Goal: Task Accomplishment & Management: Manage account settings

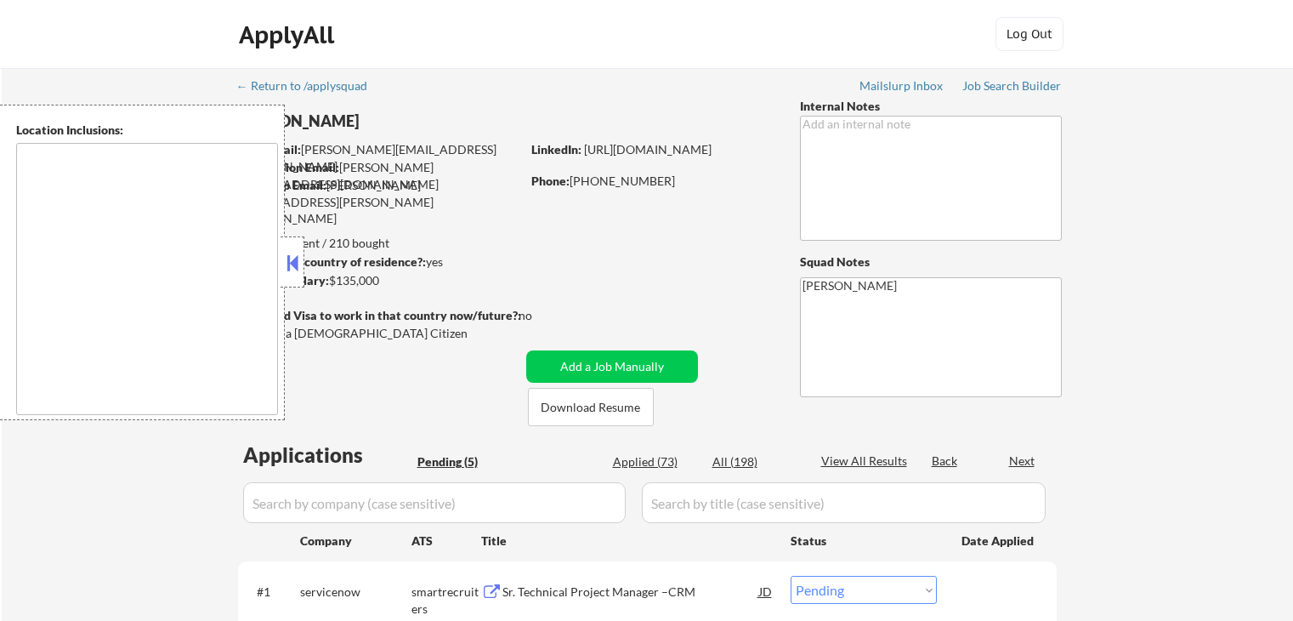
select select ""pending""
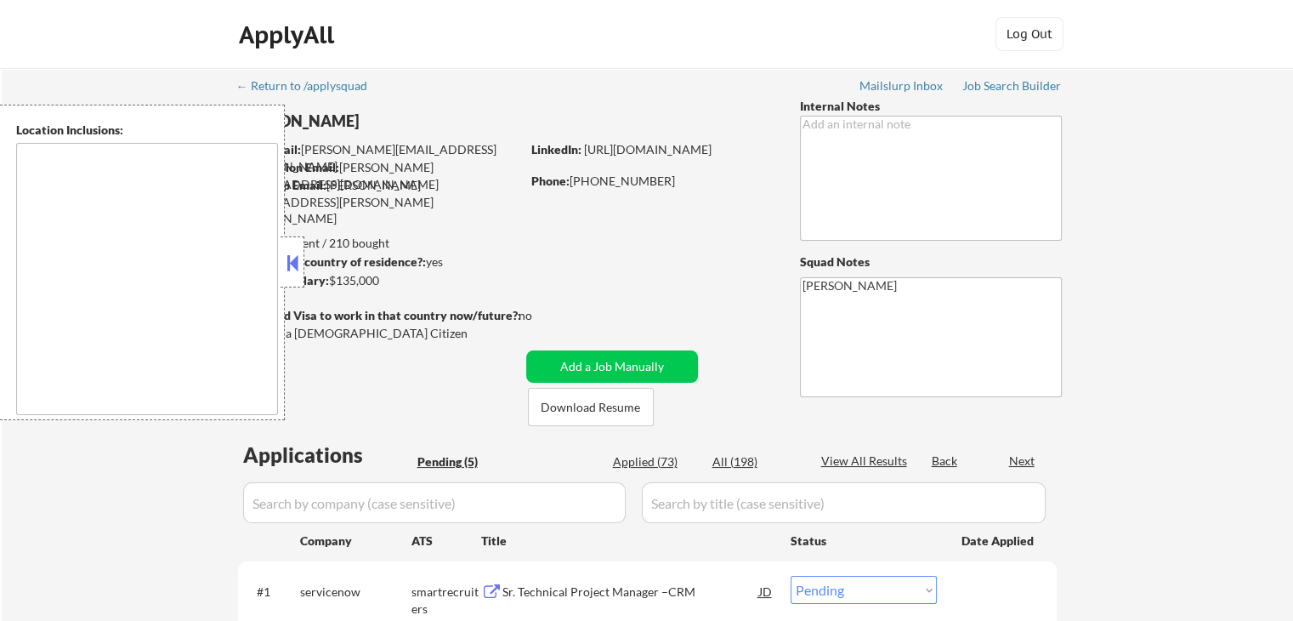
type textarea "[GEOGRAPHIC_DATA], [GEOGRAPHIC_DATA] [GEOGRAPHIC_DATA], [GEOGRAPHIC_DATA] [GEOG…"
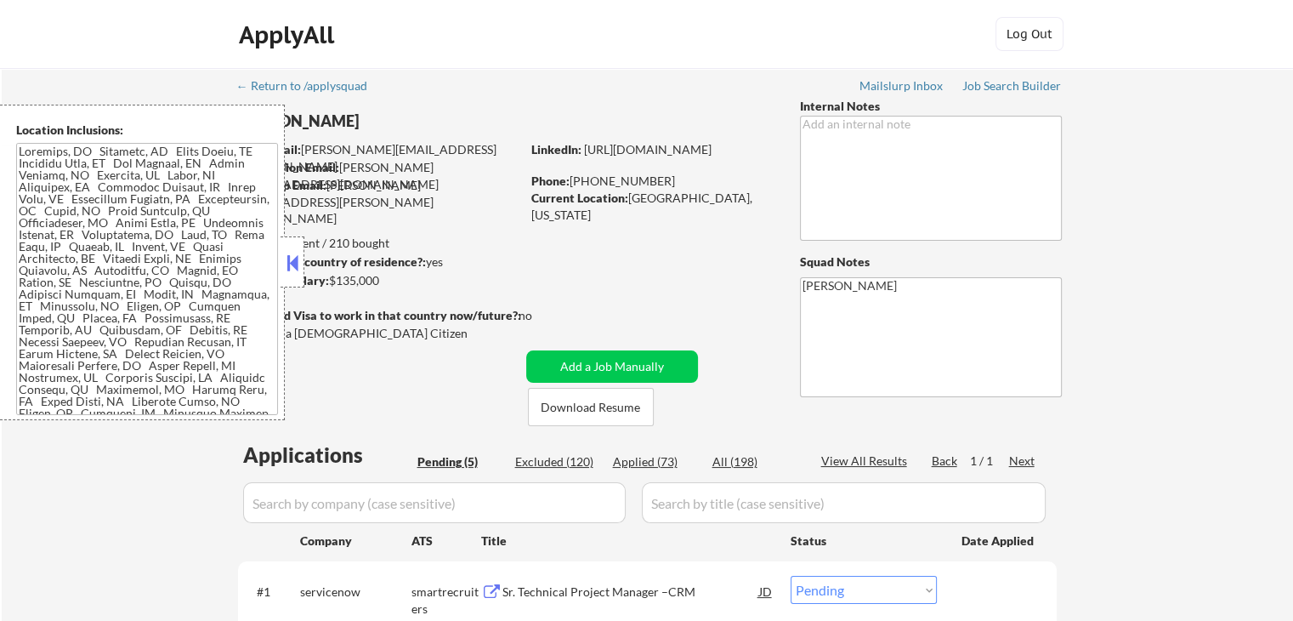
click at [283, 256] on button at bounding box center [292, 263] width 19 height 26
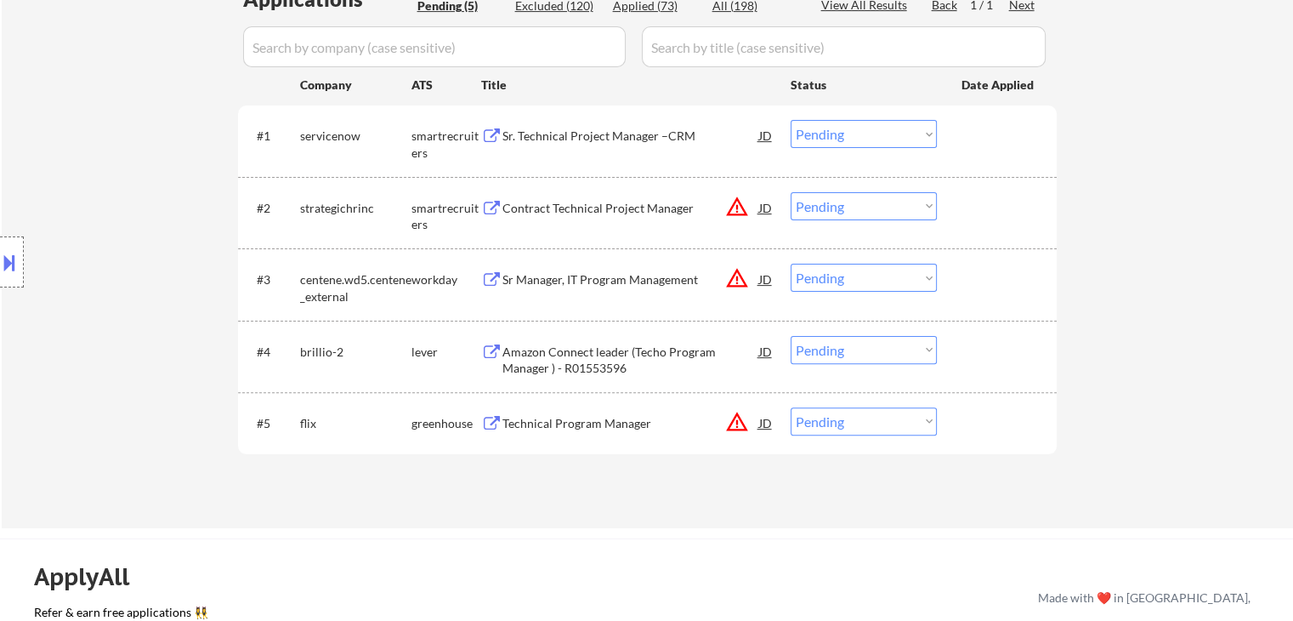
scroll to position [510, 0]
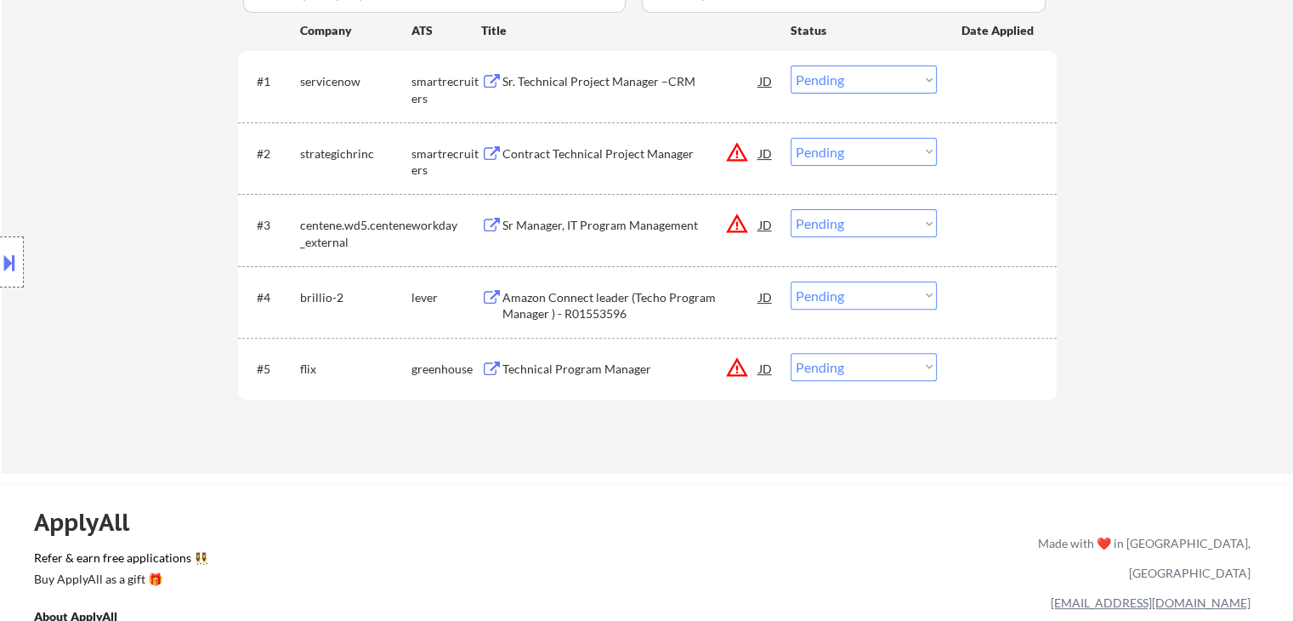
click at [670, 75] on div "Sr. Technical Project Manager –CRM" at bounding box center [631, 81] width 257 height 17
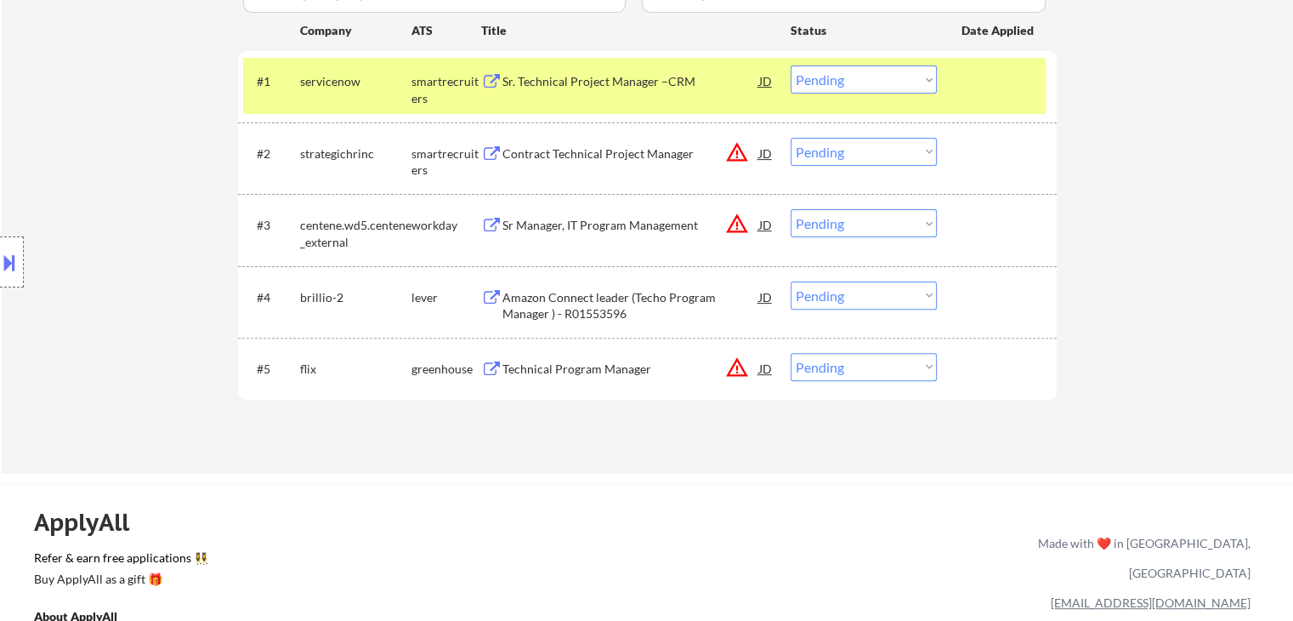
click at [619, 144] on div "Contract Technical Project Manager" at bounding box center [631, 153] width 257 height 31
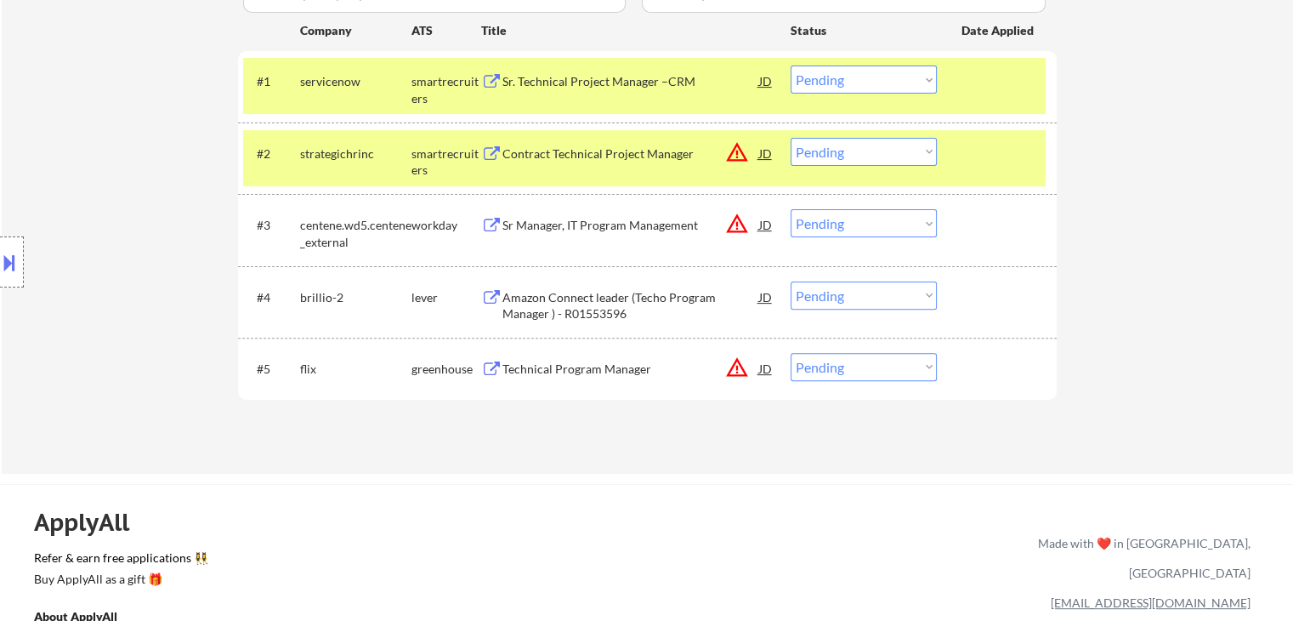
click at [610, 228] on div "Sr Manager, IT Program Management" at bounding box center [631, 225] width 257 height 17
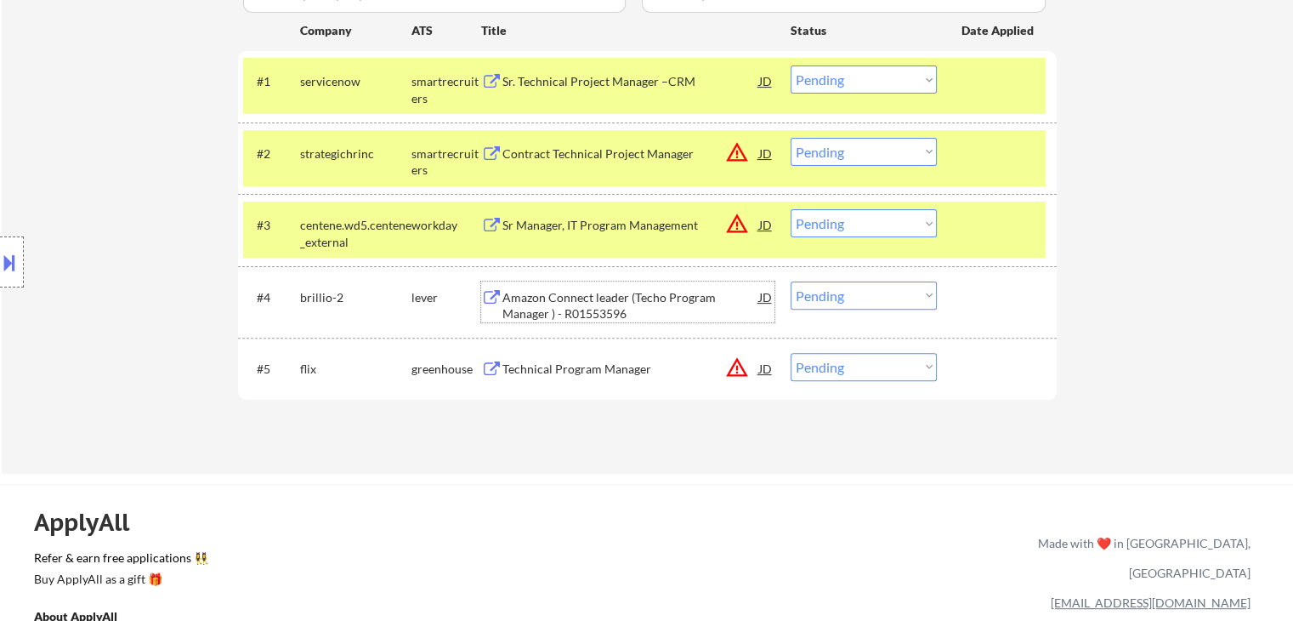
click at [594, 297] on div "Amazon Connect leader (Techo Program Manager ) - R01553596" at bounding box center [631, 305] width 257 height 33
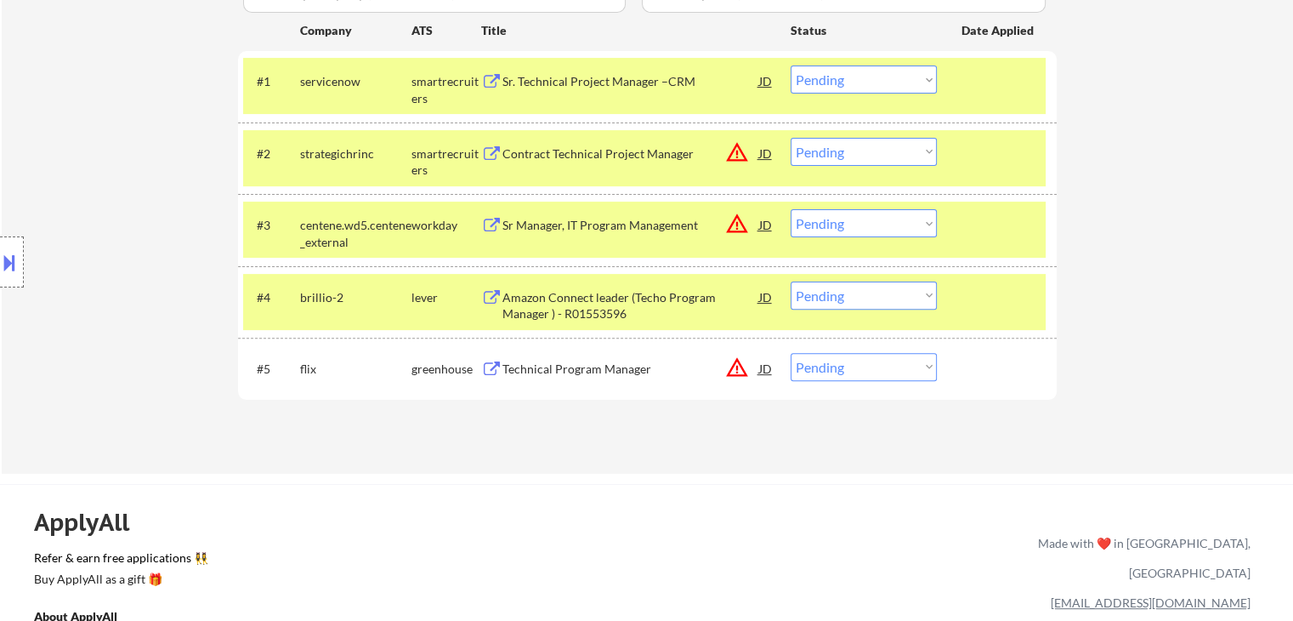
click at [571, 374] on div "Technical Program Manager" at bounding box center [631, 369] width 257 height 17
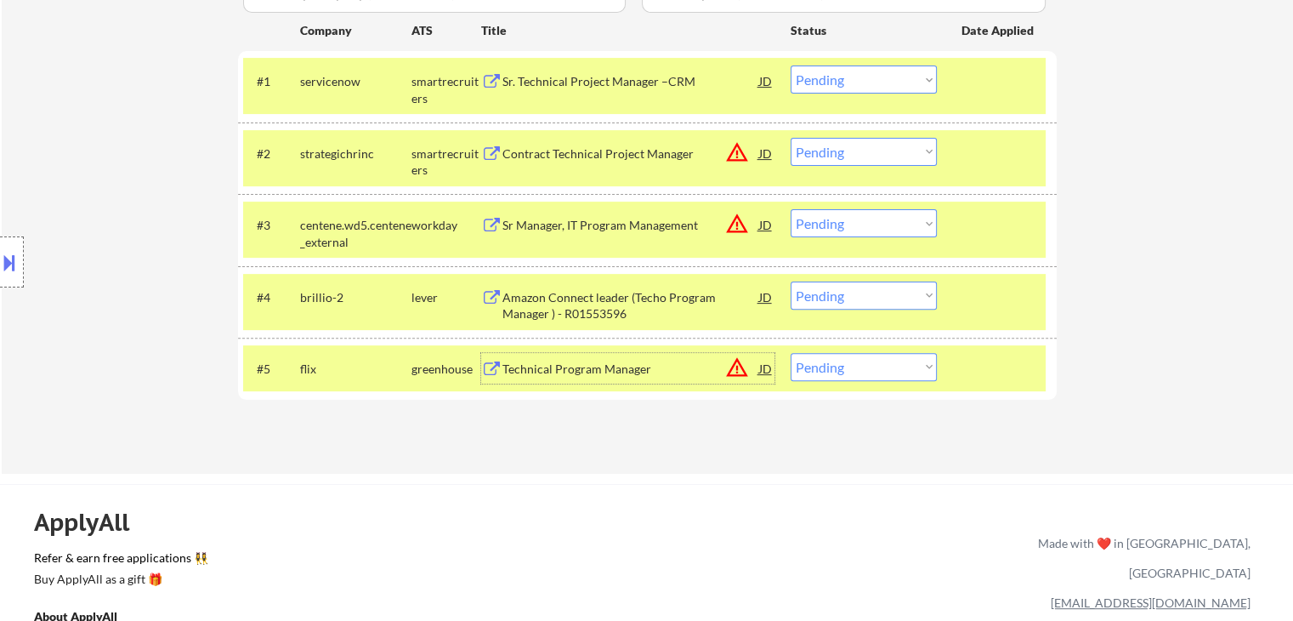
click at [824, 79] on select "Choose an option... Pending Applied Excluded (Questions) Excluded (Expired) Exc…" at bounding box center [864, 79] width 146 height 28
click at [791, 65] on select "Choose an option... Pending Applied Excluded (Questions) Excluded (Expired) Exc…" at bounding box center [864, 79] width 146 height 28
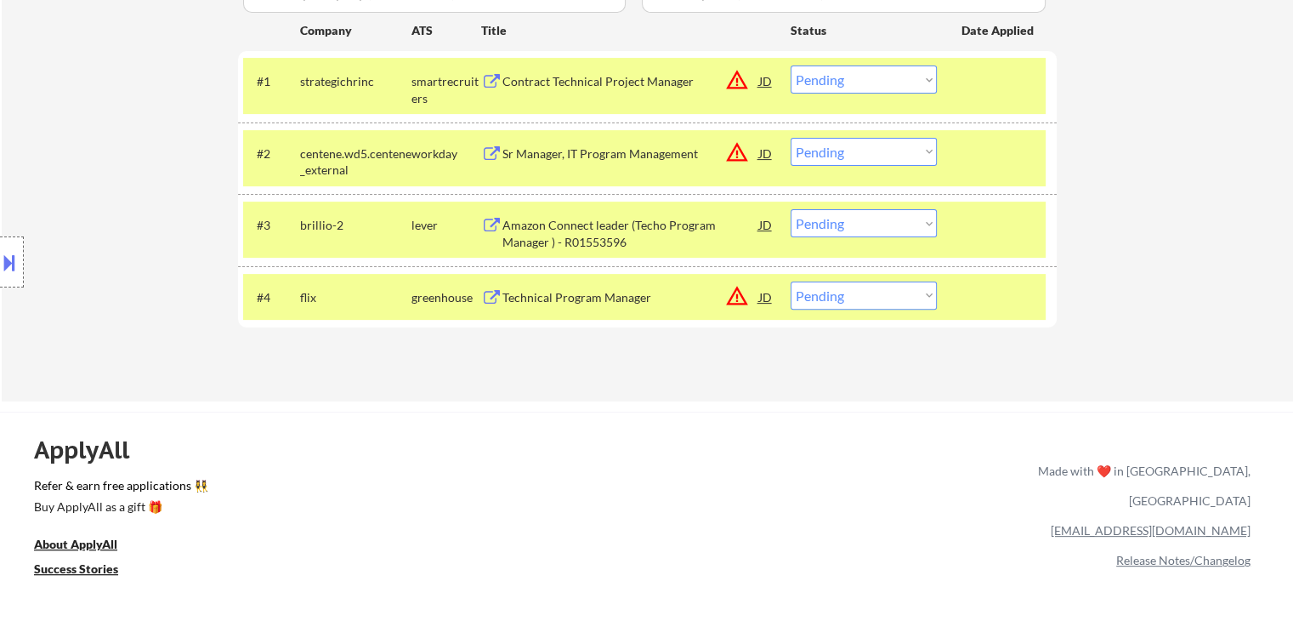
click at [740, 75] on button "warning_amber" at bounding box center [737, 80] width 24 height 24
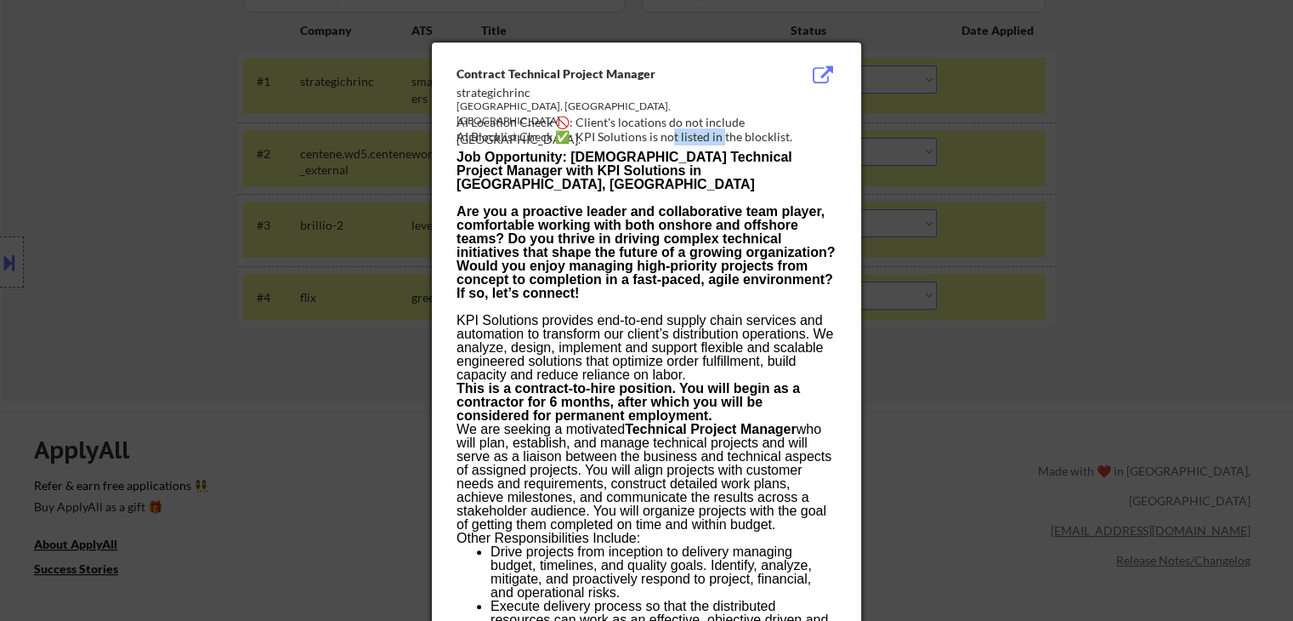
drag, startPoint x: 670, startPoint y: 131, endPoint x: 718, endPoint y: 130, distance: 48.5
click at [718, 130] on div "AI Blocklist Check ✅: KPI Solutions is not listed in the blocklist." at bounding box center [650, 136] width 387 height 17
click at [178, 181] on div at bounding box center [646, 310] width 1293 height 621
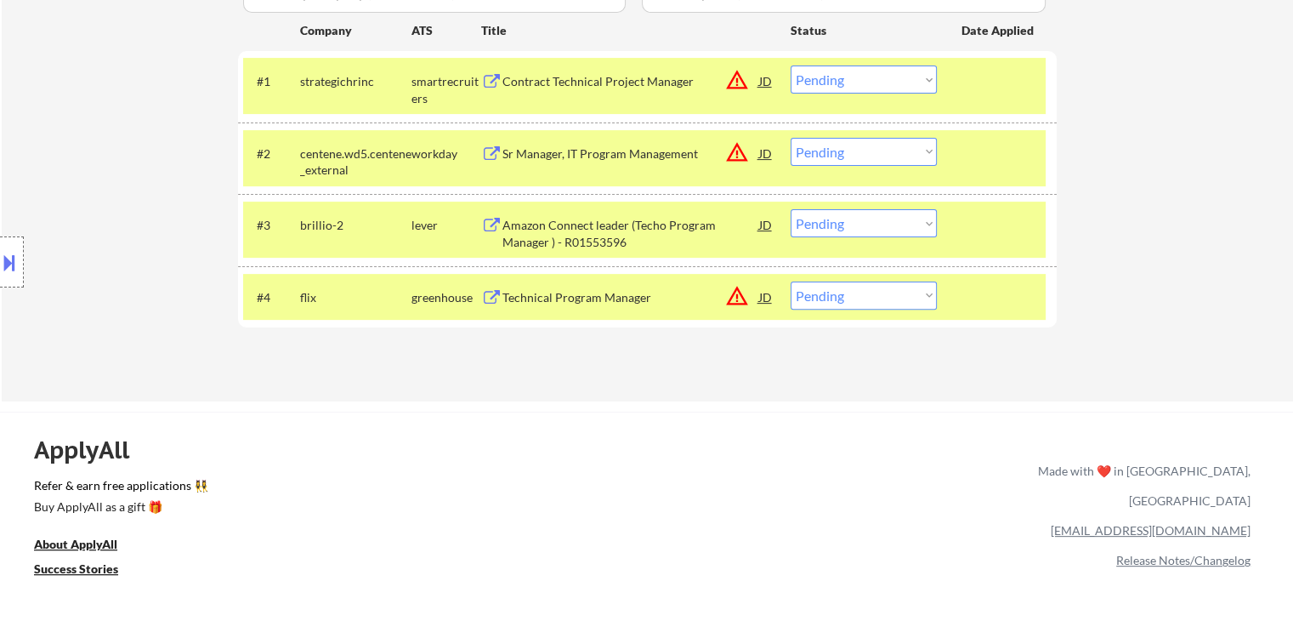
click at [889, 77] on select "Choose an option... Pending Applied Excluded (Questions) Excluded (Expired) Exc…" at bounding box center [864, 79] width 146 height 28
click at [791, 65] on select "Choose an option... Pending Applied Excluded (Questions) Excluded (Expired) Exc…" at bounding box center [864, 79] width 146 height 28
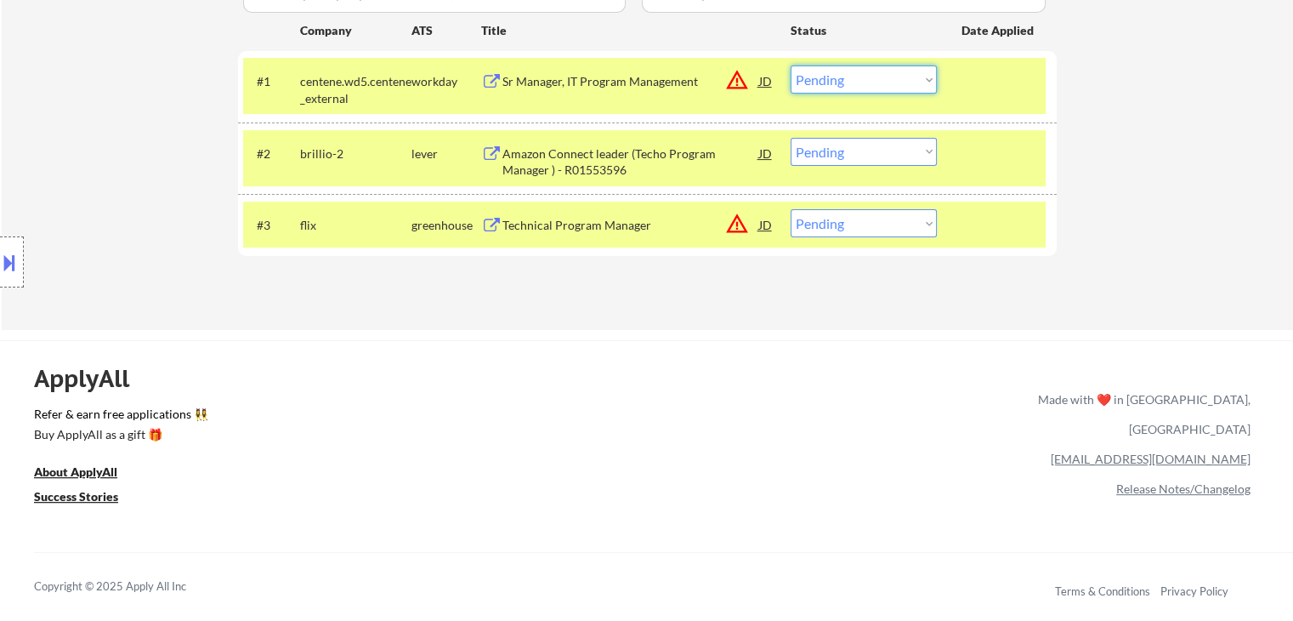
click at [840, 85] on select "Choose an option... Pending Applied Excluded (Questions) Excluded (Expired) Exc…" at bounding box center [864, 79] width 146 height 28
click at [791, 65] on select "Choose an option... Pending Applied Excluded (Questions) Excluded (Expired) Exc…" at bounding box center [864, 79] width 146 height 28
select select ""pending""
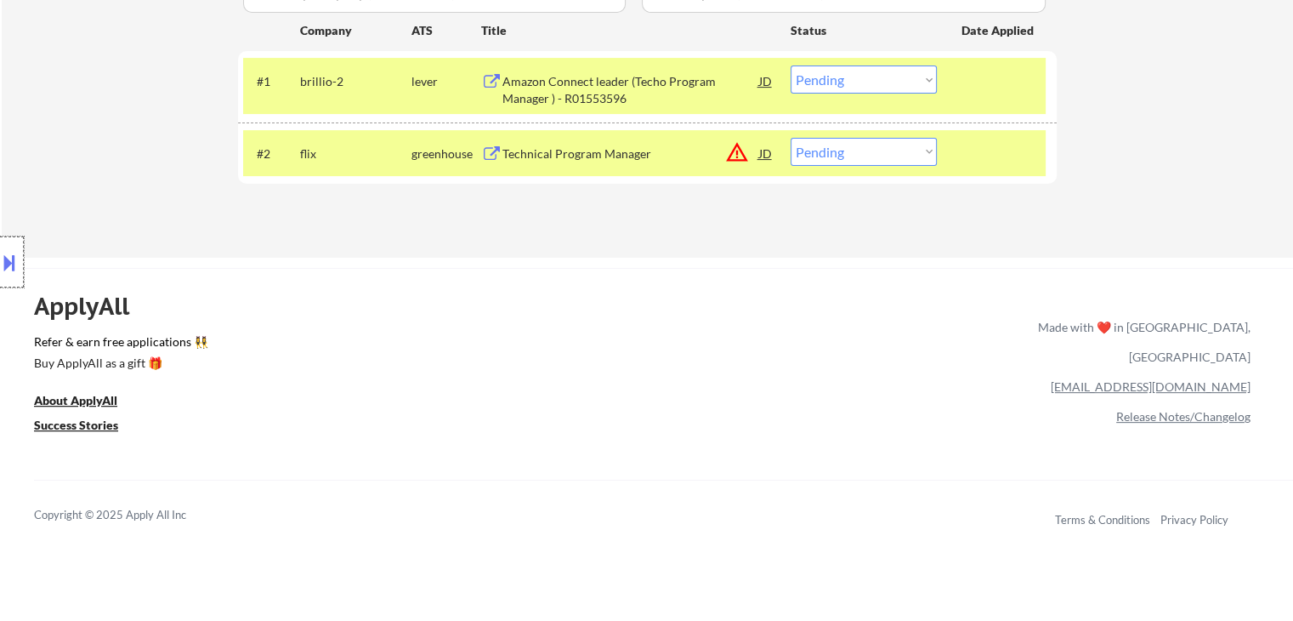
click at [0, 246] on div at bounding box center [12, 261] width 24 height 51
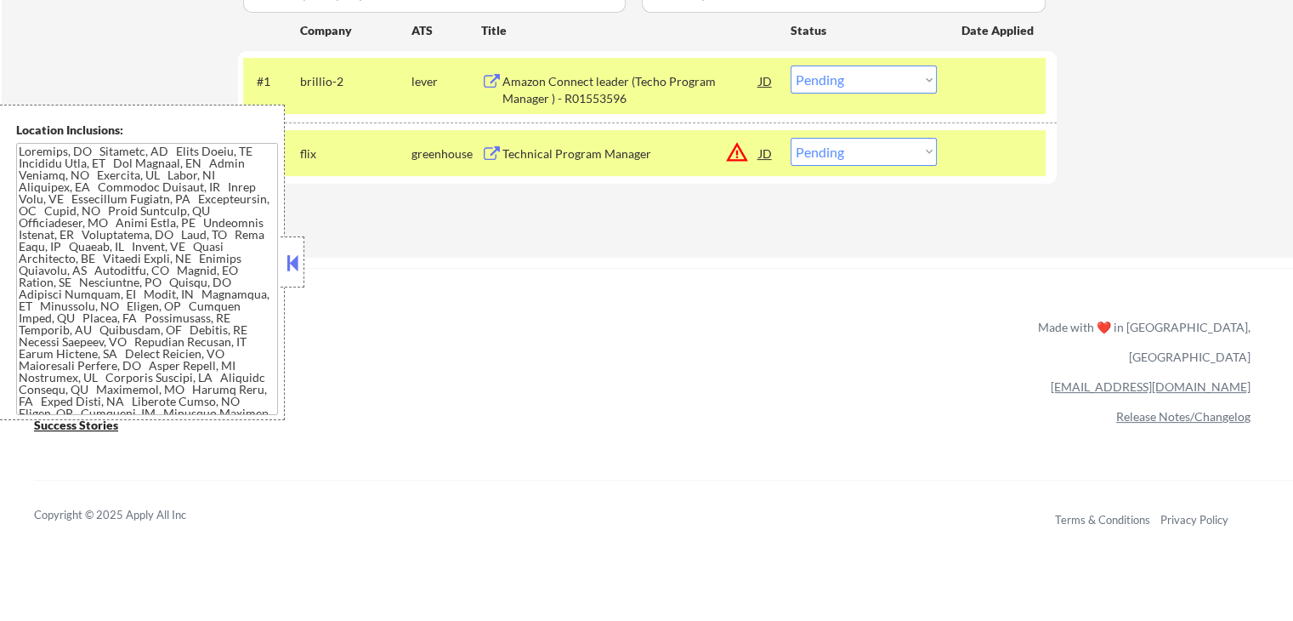
drag, startPoint x: 475, startPoint y: 344, endPoint x: 538, endPoint y: 304, distance: 75.0
click at [474, 344] on link "Refer & earn free applications 👯‍♀️" at bounding box center [358, 345] width 649 height 18
click at [863, 153] on select "Choose an option... Pending Applied Excluded (Questions) Excluded (Expired) Exc…" at bounding box center [864, 152] width 146 height 28
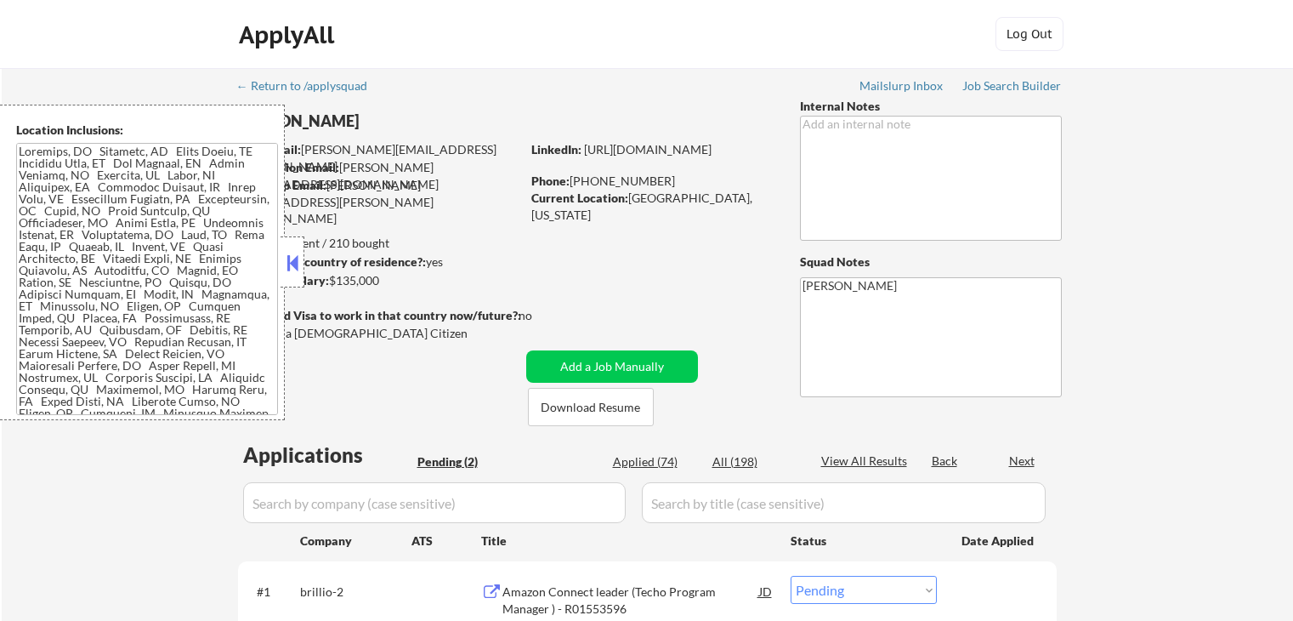
select select ""pending""
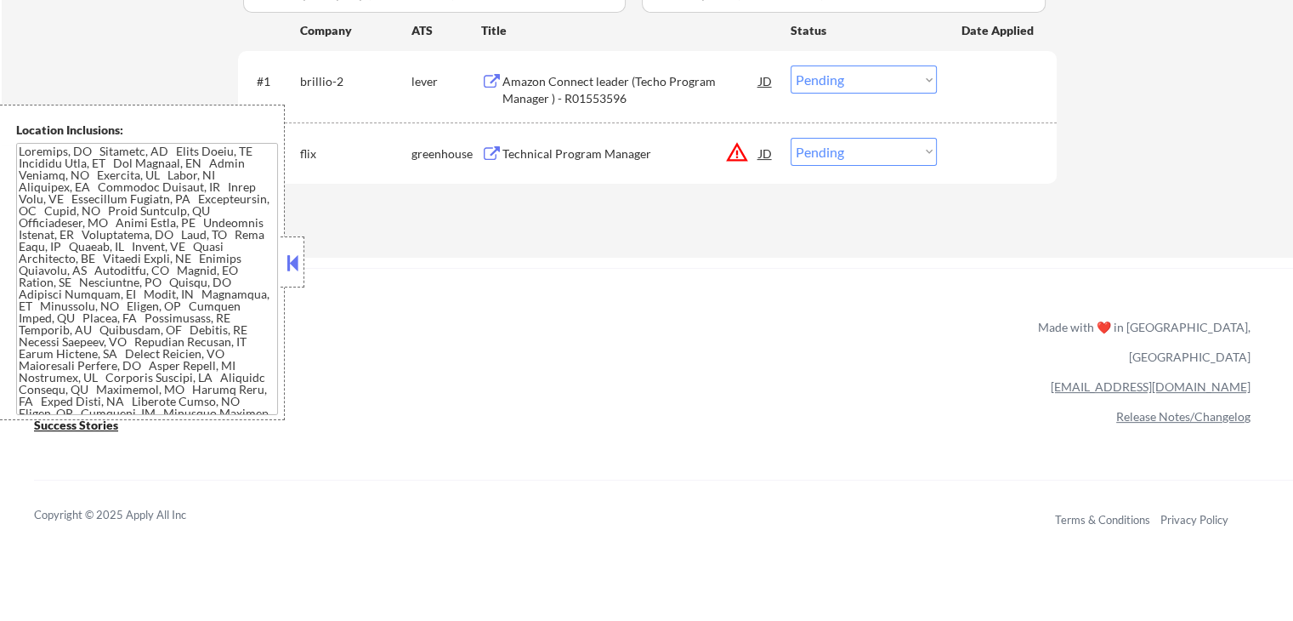
click at [297, 258] on button at bounding box center [292, 263] width 19 height 26
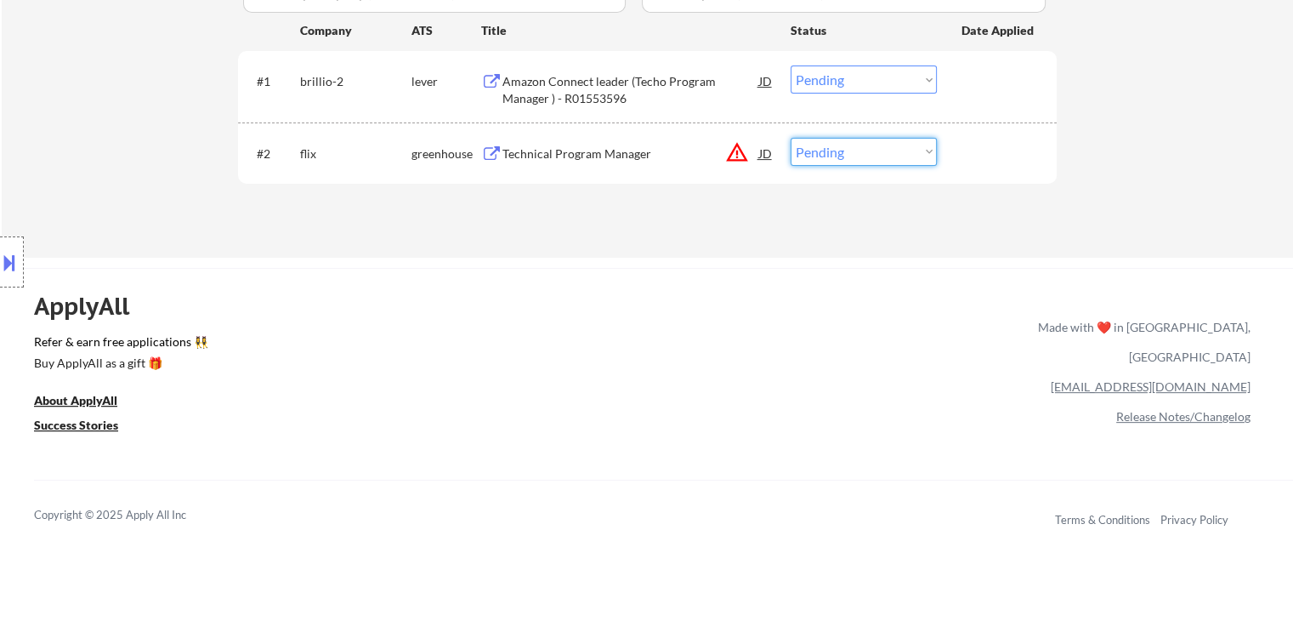
click at [874, 146] on select "Choose an option... Pending Applied Excluded (Questions) Excluded (Expired) Exc…" at bounding box center [864, 152] width 146 height 28
select select ""excluded__location_""
click at [791, 138] on select "Choose an option... Pending Applied Excluded (Questions) Excluded (Expired) Exc…" at bounding box center [864, 152] width 146 height 28
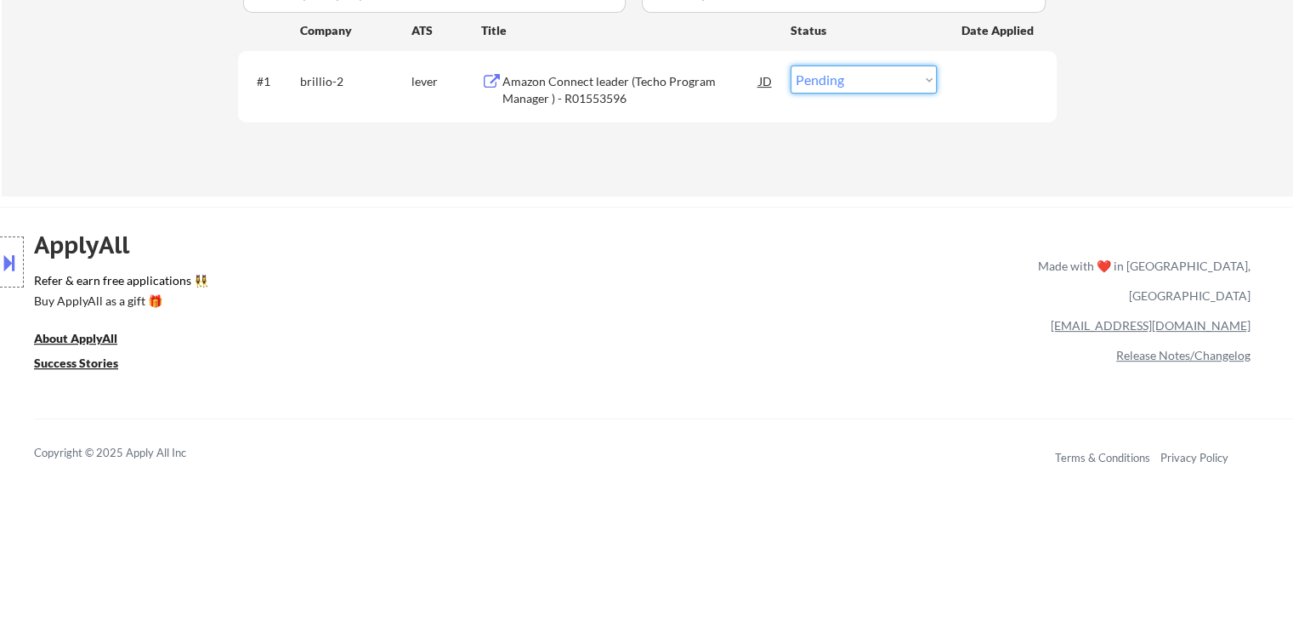
drag, startPoint x: 821, startPoint y: 79, endPoint x: 823, endPoint y: 91, distance: 12.0
click at [822, 79] on select "Choose an option... Pending Applied Excluded (Questions) Excluded (Expired) Exc…" at bounding box center [864, 79] width 146 height 28
select select ""applied""
click at [791, 65] on select "Choose an option... Pending Applied Excluded (Questions) Excluded (Expired) Exc…" at bounding box center [864, 79] width 146 height 28
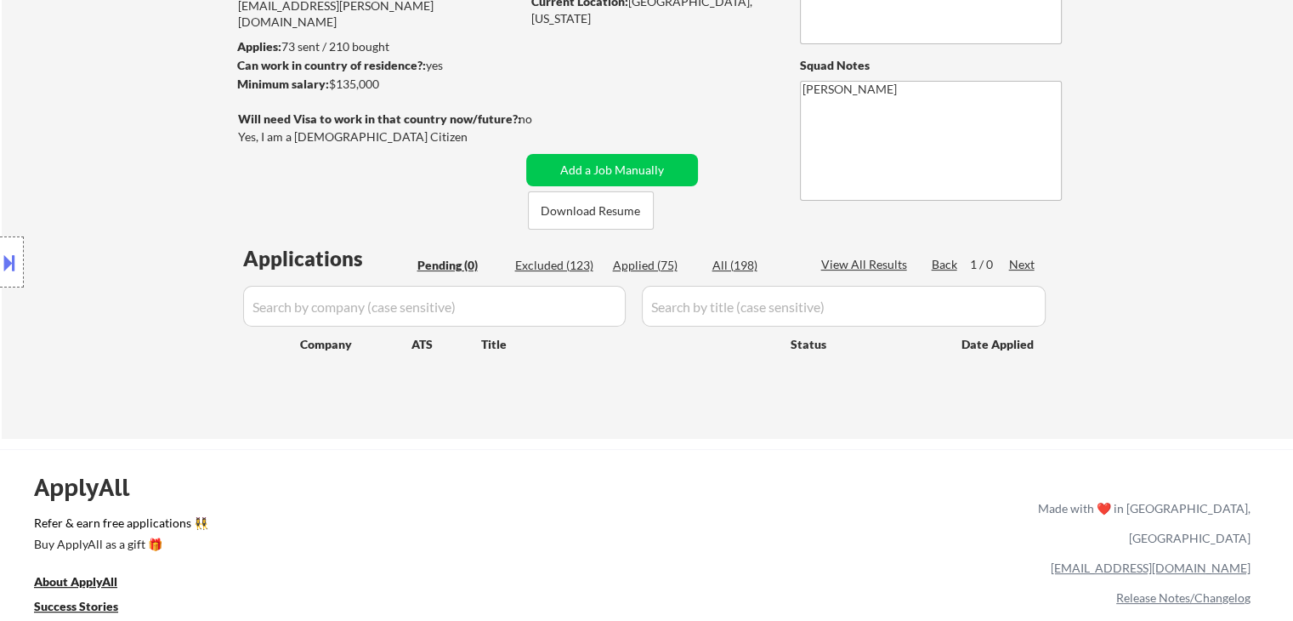
scroll to position [170, 0]
